Goal: Information Seeking & Learning: Learn about a topic

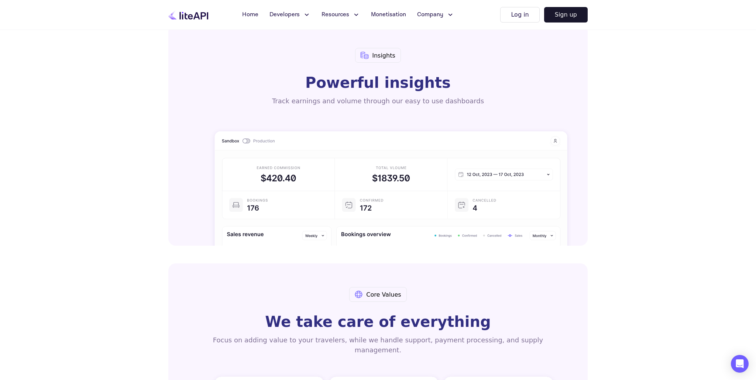
scroll to position [877, 0]
click at [449, 15] on icon at bounding box center [450, 14] width 3 height 1
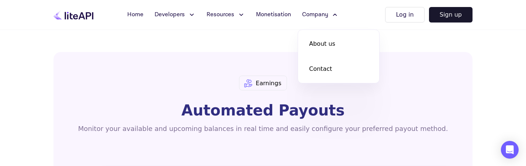
scroll to position [456, 0]
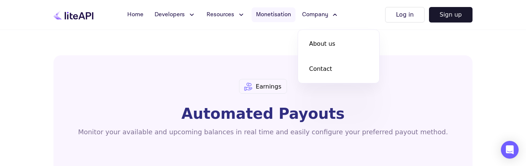
click at [272, 16] on span "Monetisation" at bounding box center [273, 14] width 35 height 9
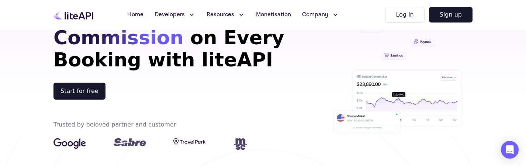
scroll to position [0, 0]
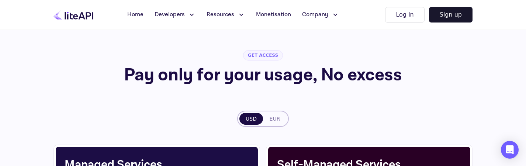
scroll to position [25, 0]
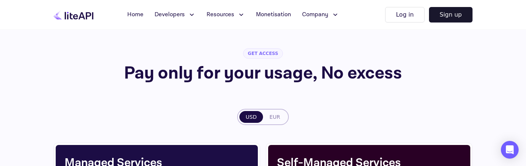
click at [278, 116] on button "EUR" at bounding box center [275, 117] width 24 height 12
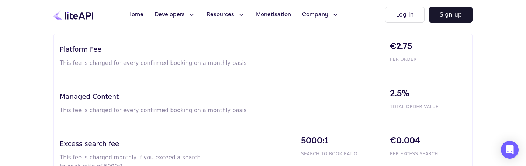
scroll to position [482, 0]
click at [77, 100] on h3 "Managed Content" at bounding box center [222, 96] width 324 height 10
click at [77, 97] on h3 "Managed Content" at bounding box center [222, 96] width 324 height 10
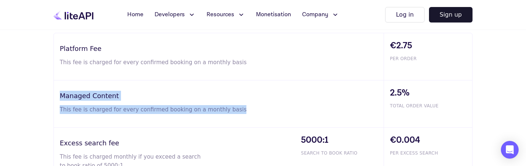
drag, startPoint x: 60, startPoint y: 94, endPoint x: 235, endPoint y: 108, distance: 175.4
click at [235, 108] on div "Managed Content This fee is charged for every confirmed booking on a monthly ba…" at bounding box center [219, 103] width 330 height 47
copy div "Managed Content This fee is charged for every confirmed booking on a monthly ba…"
click at [117, 113] on p "This fee is charged for every confirmed booking on a monthly basis" at bounding box center [157, 109] width 194 height 9
drag, startPoint x: 60, startPoint y: 110, endPoint x: 234, endPoint y: 108, distance: 173.8
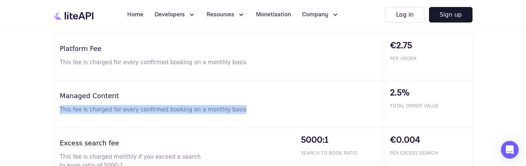
click at [233, 108] on p "This fee is charged for every confirmed booking on a monthly basis" at bounding box center [157, 109] width 194 height 9
copy p "This fee is charged for every confirmed booking on a monthly basis"
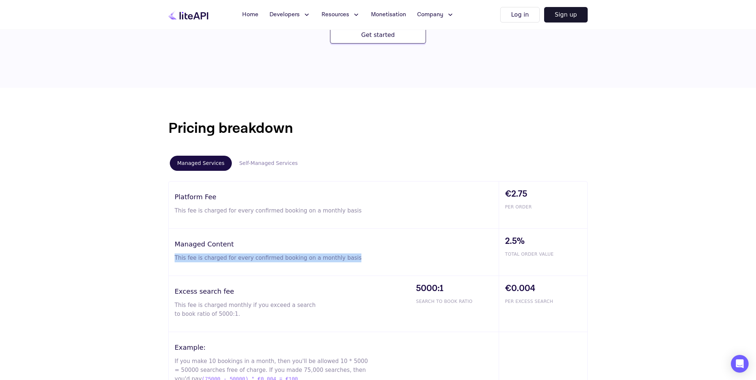
scroll to position [335, 0]
click at [266, 160] on button "Self-Managed Services" at bounding box center [268, 162] width 73 height 15
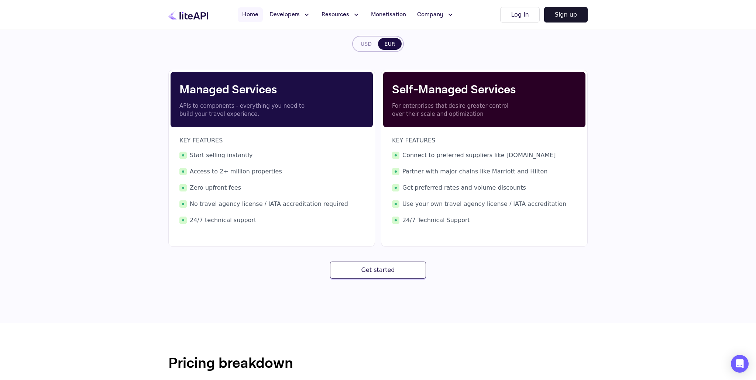
scroll to position [96, 0]
